Goal: Check status: Check status

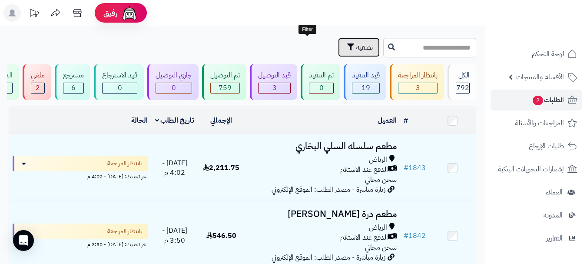
click at [356, 48] on span "تصفية" at bounding box center [364, 47] width 17 height 10
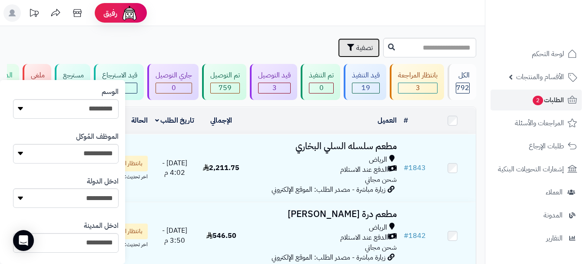
scroll to position [516, 0]
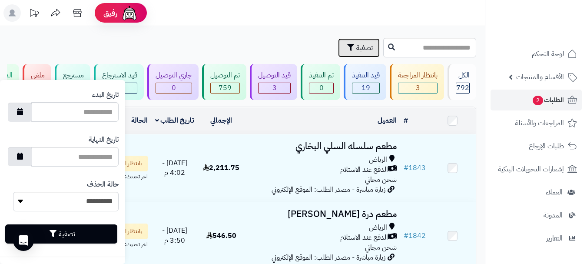
drag, startPoint x: 25, startPoint y: 116, endPoint x: 35, endPoint y: 127, distance: 15.1
click at [27, 117] on button "button" at bounding box center [20, 112] width 24 height 19
type input "**********"
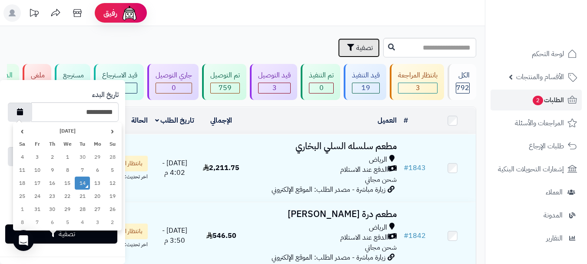
click at [89, 182] on td "14" at bounding box center [82, 183] width 15 height 13
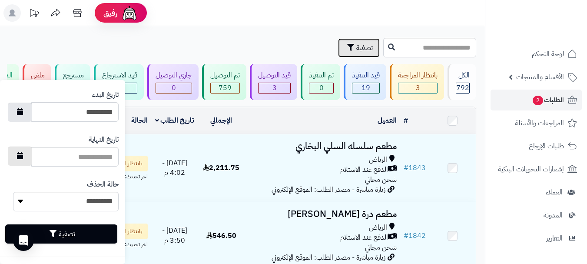
click at [32, 150] on button "button" at bounding box center [20, 156] width 24 height 19
type input "**********"
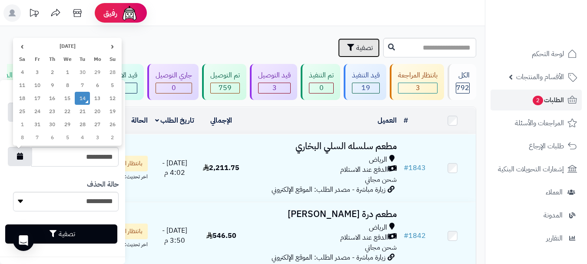
click at [80, 101] on td "14" at bounding box center [82, 98] width 15 height 13
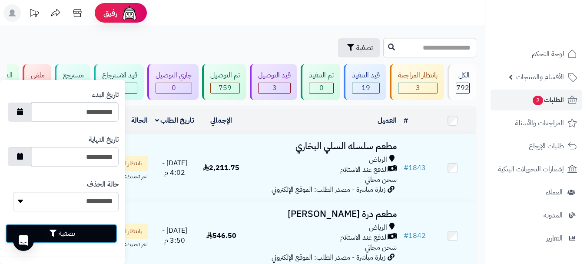
drag, startPoint x: 55, startPoint y: 233, endPoint x: 67, endPoint y: 232, distance: 12.2
click at [55, 233] on icon "button" at bounding box center [53, 233] width 7 height 7
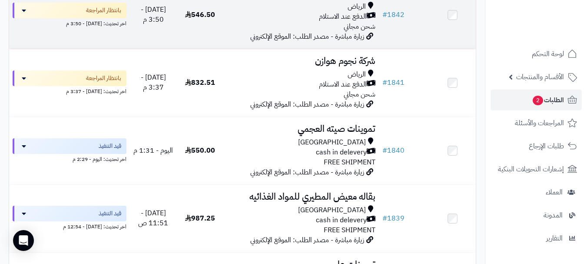
scroll to position [217, 0]
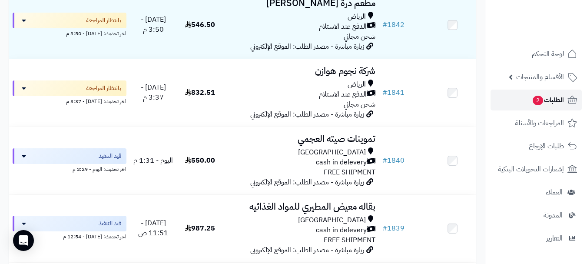
click at [539, 103] on span "2" at bounding box center [538, 101] width 10 height 10
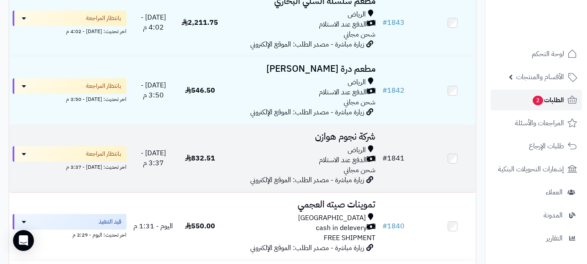
scroll to position [130, 0]
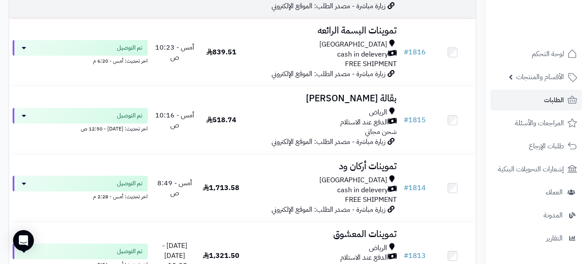
scroll to position [2043, 0]
